Goal: Transaction & Acquisition: Book appointment/travel/reservation

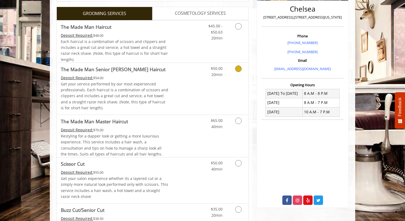
scroll to position [198, 0]
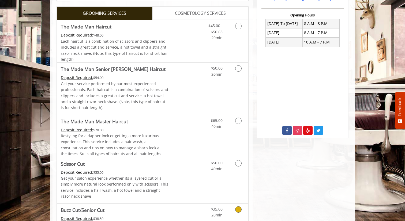
click at [158, 213] on span "Buzz Cut/Senior Cut" at bounding box center [115, 210] width 108 height 8
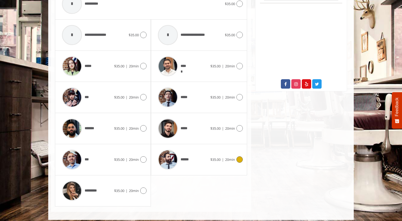
click at [193, 160] on div "******" at bounding box center [182, 159] width 55 height 25
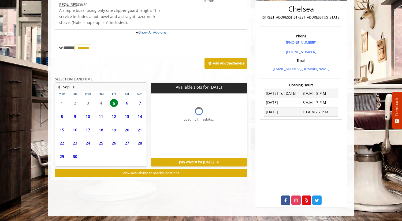
scroll to position [153, 0]
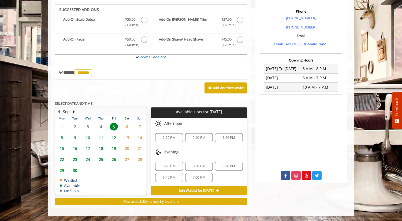
click at [168, 165] on span "5:20 PM" at bounding box center [169, 166] width 13 height 4
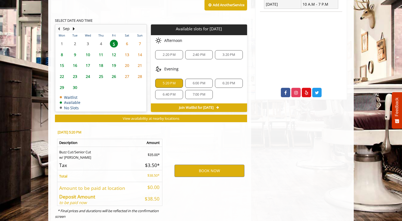
scroll to position [250, 0]
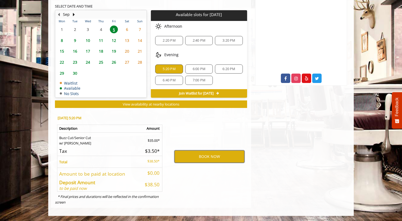
click at [190, 159] on button "BOOK NOW" at bounding box center [209, 156] width 70 height 12
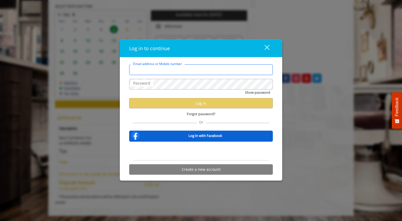
type input "**********"
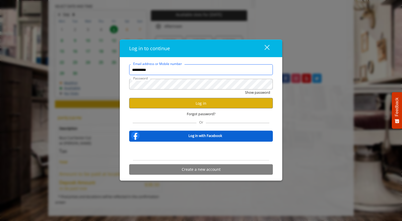
scroll to position [0, 0]
click at [193, 102] on button "Log in" at bounding box center [201, 103] width 144 height 10
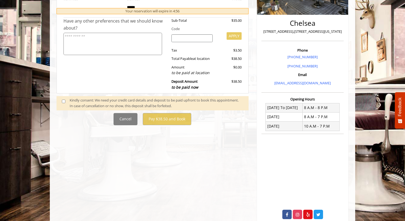
scroll to position [120, 0]
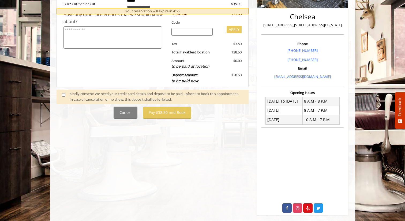
click at [63, 97] on span at bounding box center [66, 96] width 16 height 11
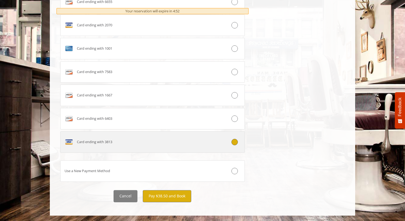
click at [159, 138] on div "Card ending with 3813" at bounding box center [137, 142] width 153 height 9
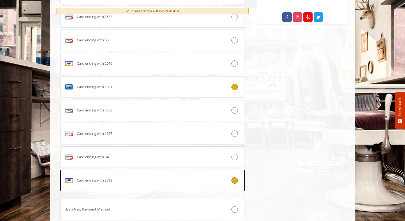
scroll to position [349, 0]
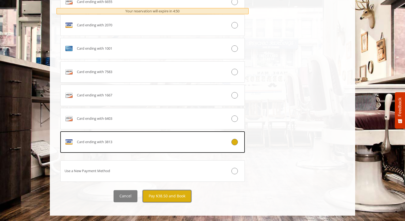
click at [168, 200] on button "Pay $38.50 and Book" at bounding box center [167, 196] width 49 height 12
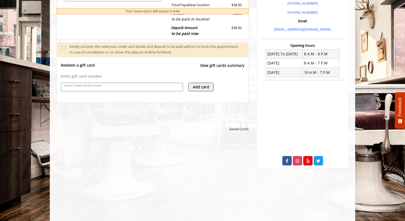
scroll to position [127, 0]
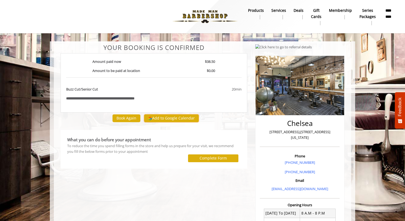
click at [166, 119] on button "Add to Google Calendar" at bounding box center [171, 118] width 55 height 8
